Goal: Find specific page/section: Find specific page/section

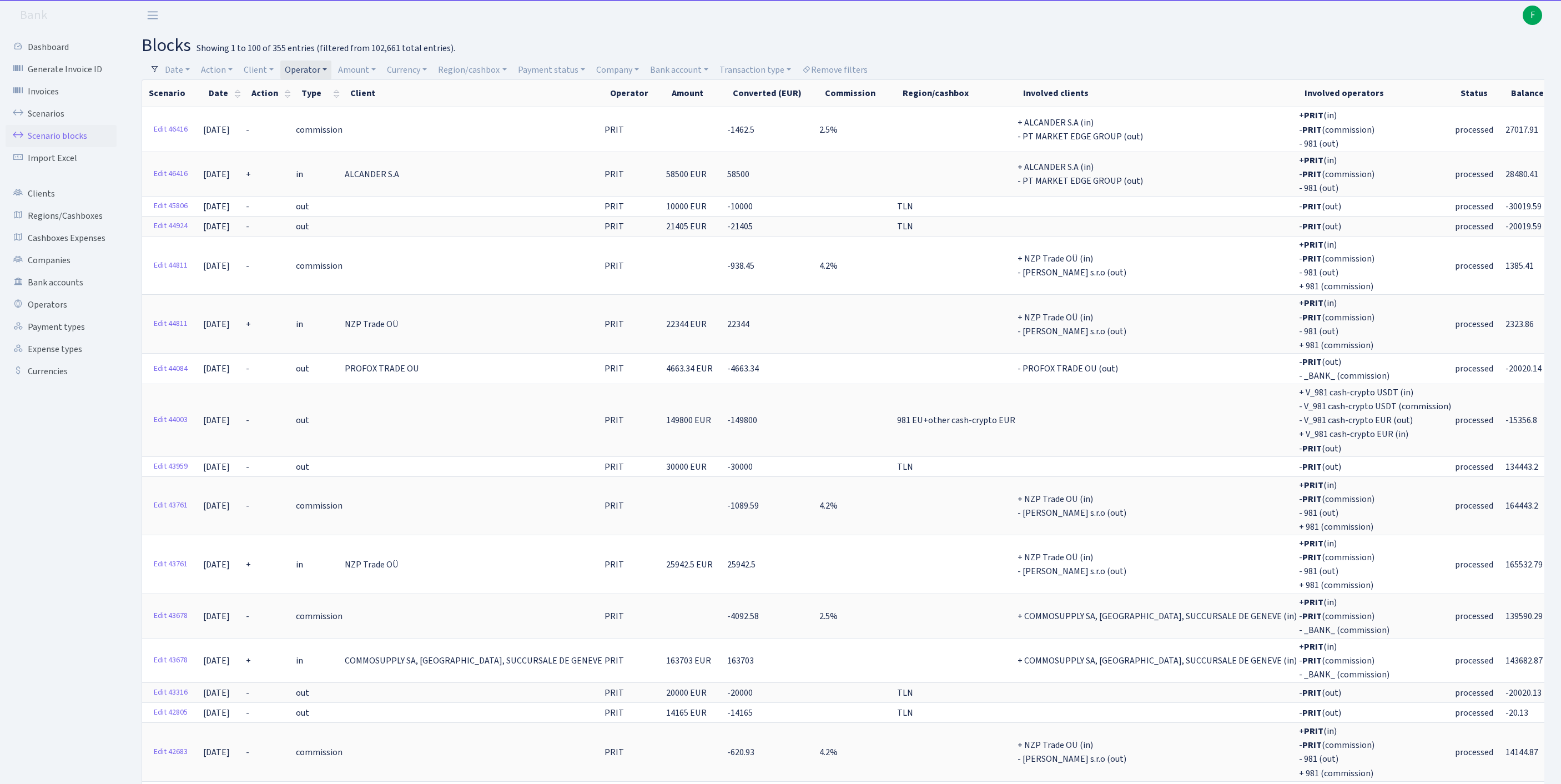
select select "100"
click at [55, 316] on link "Operators" at bounding box center [61, 304] width 111 height 23
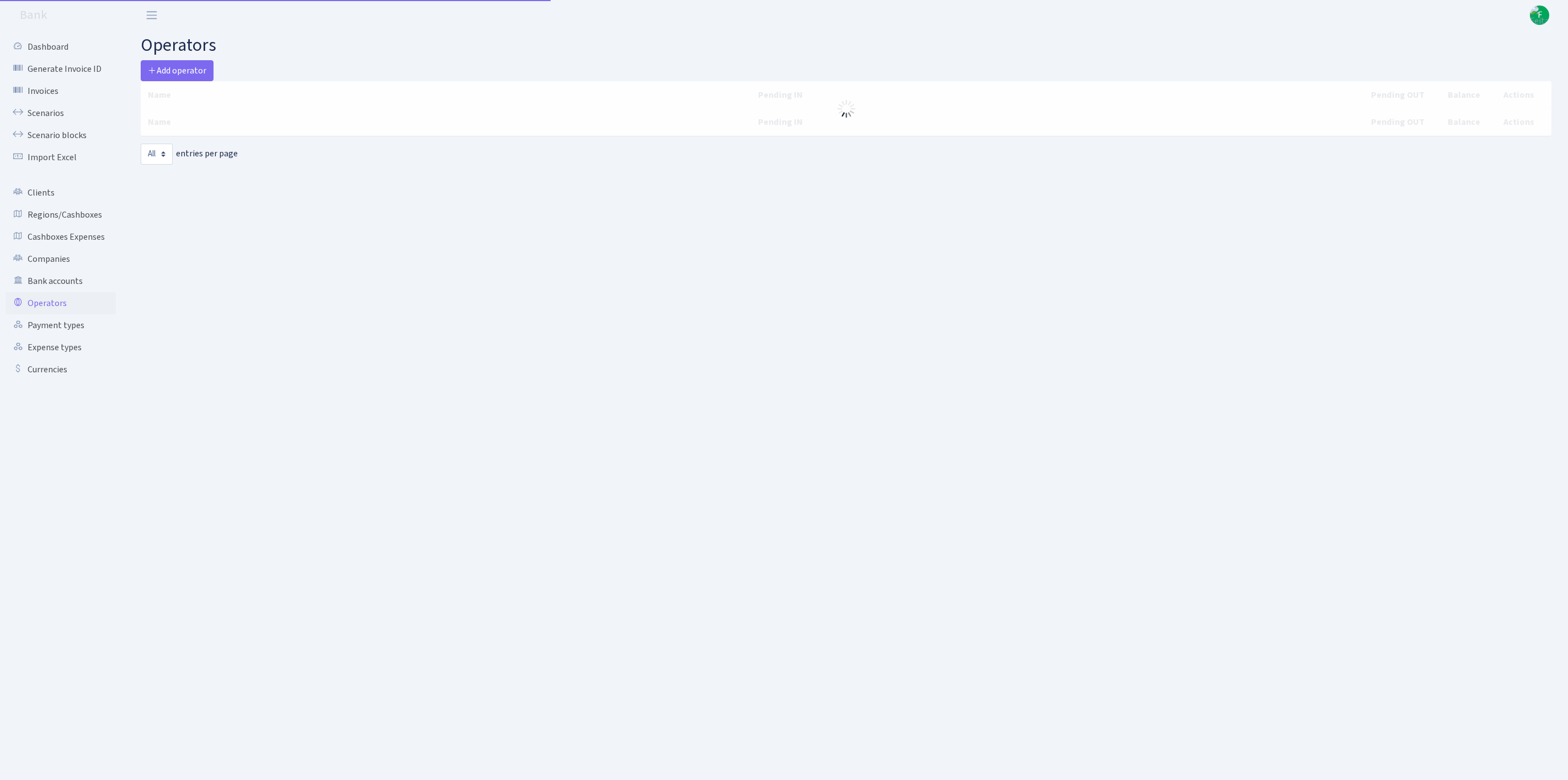
select select "-1"
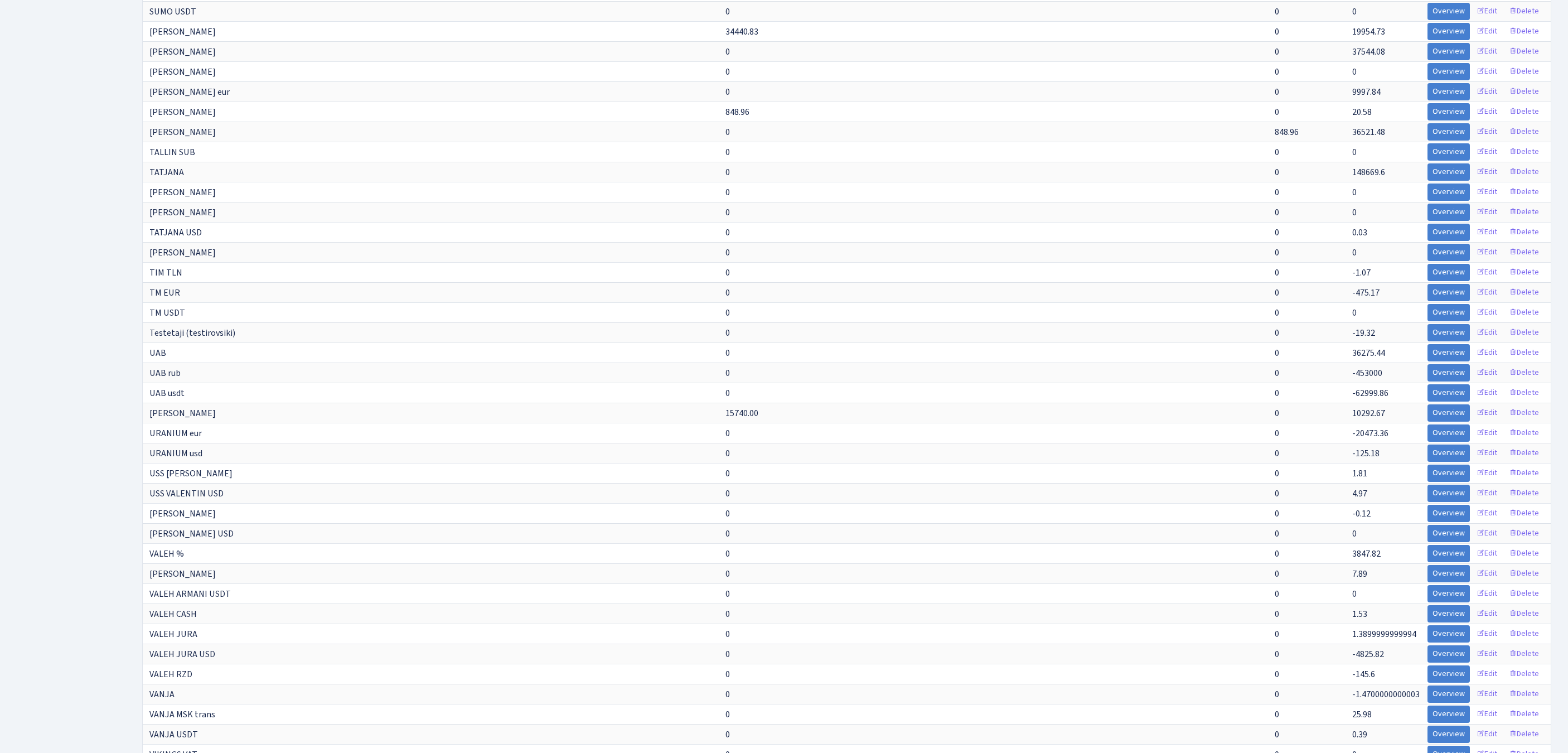
scroll to position [4400, 0]
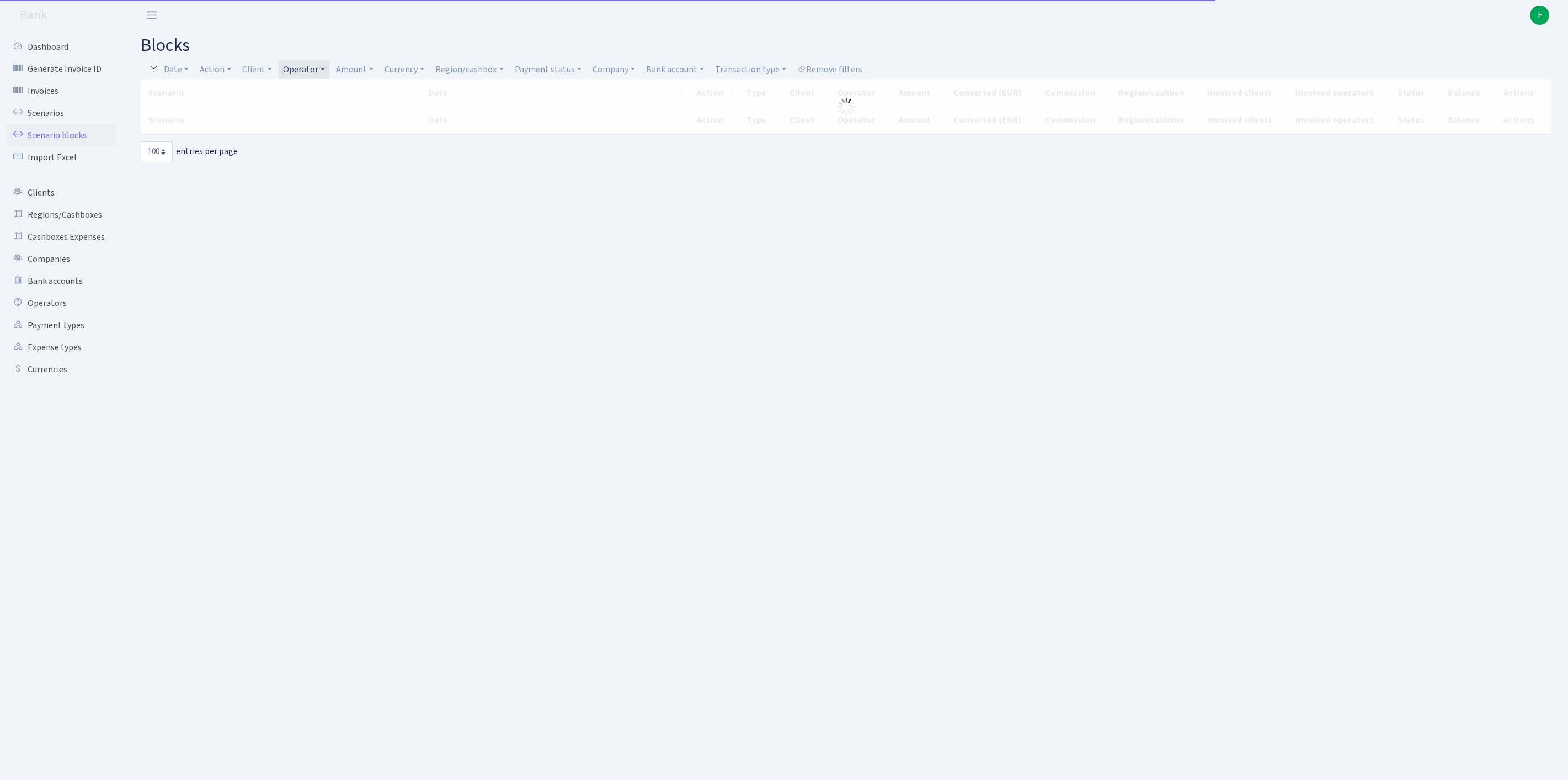
select select "100"
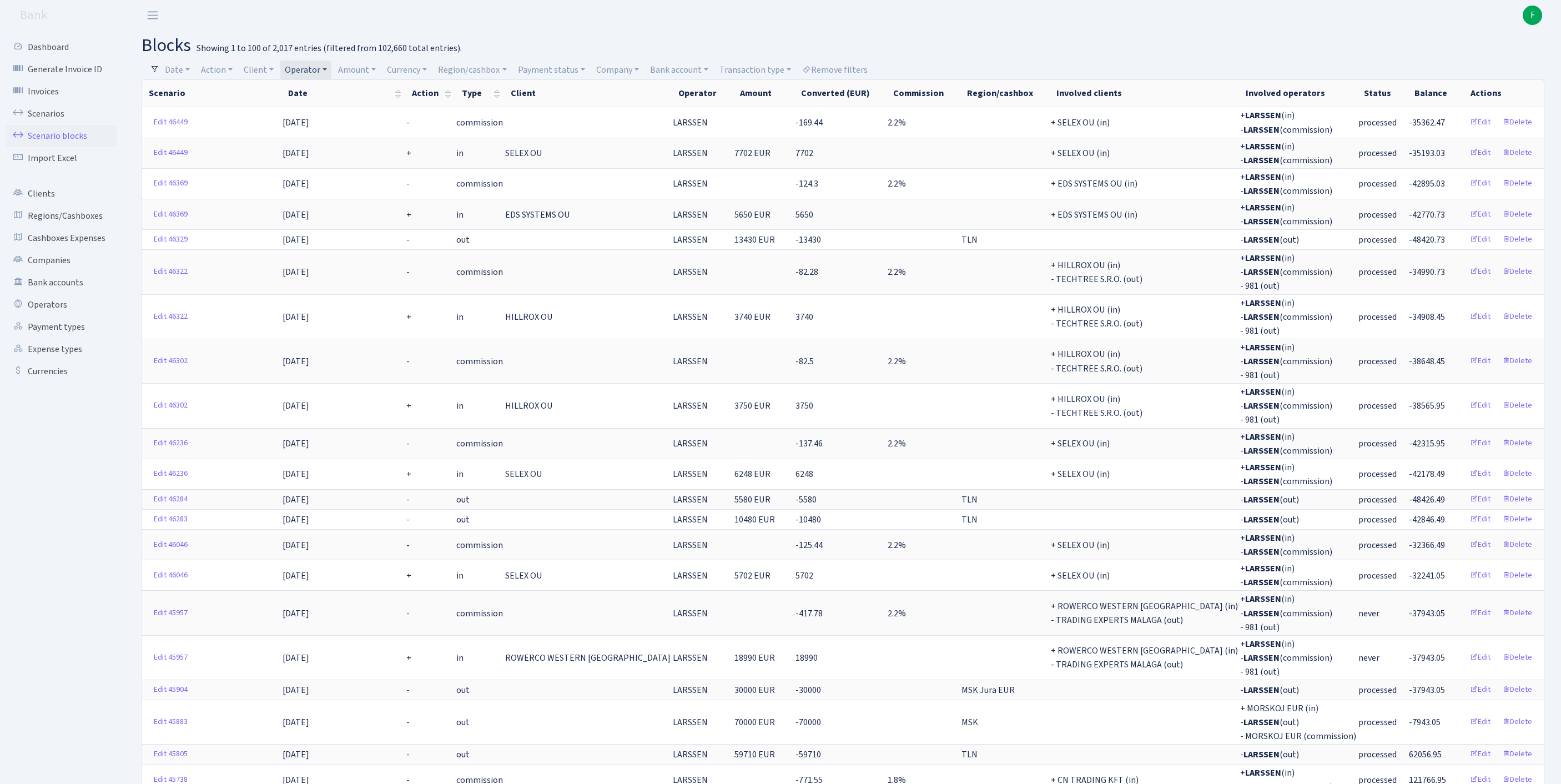
click at [1059, 42] on h2 "blocks Showing 1 to 100 of 2,017 entries (filtered from 102,660 total entries)." at bounding box center [843, 46] width 1403 height 22
click at [42, 123] on link "Scenarios" at bounding box center [61, 114] width 111 height 23
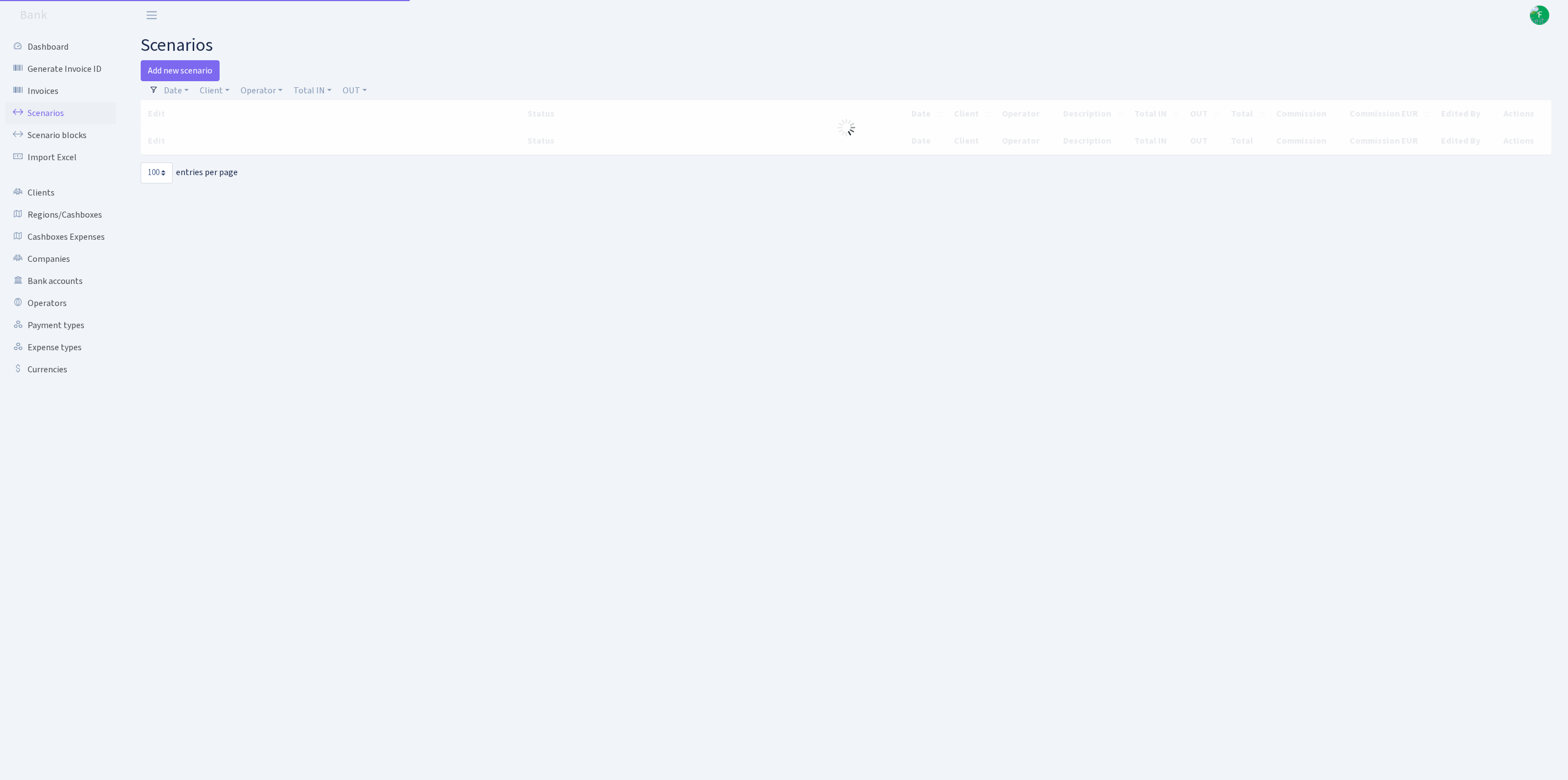
select select "100"
